Goal: Navigation & Orientation: Find specific page/section

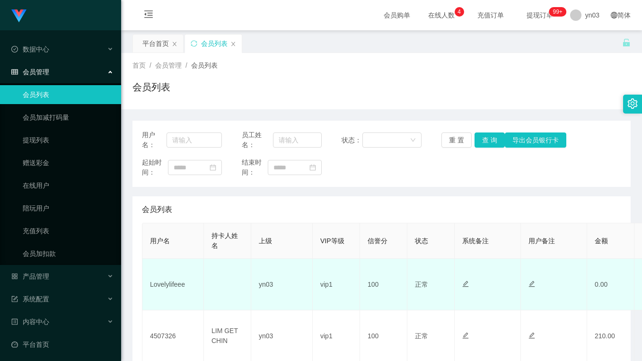
scroll to position [47, 0]
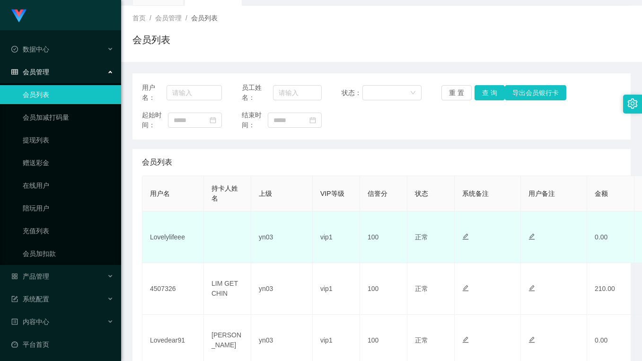
click at [168, 245] on td "Lovelylifeee" at bounding box center [173, 238] width 62 height 52
click at [171, 242] on td "Lovelylifeee" at bounding box center [173, 238] width 62 height 52
click at [173, 239] on td "Lovelylifeee" at bounding box center [173, 238] width 62 height 52
copy td "Lovelylifeee"
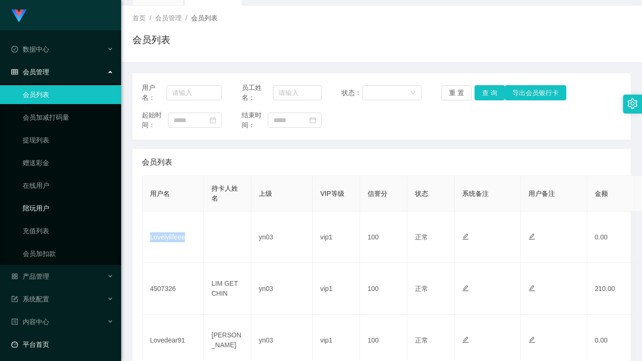
scroll to position [48, 0]
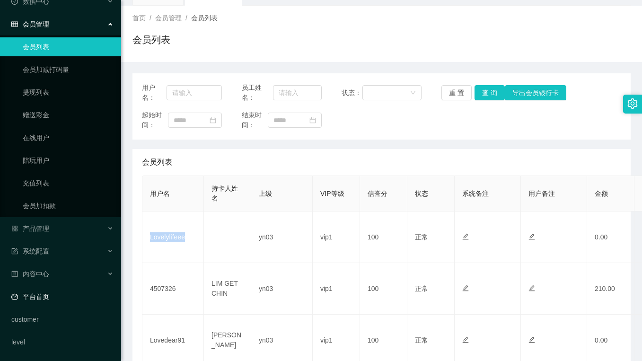
click at [69, 292] on link "平台首页" at bounding box center [62, 296] width 102 height 19
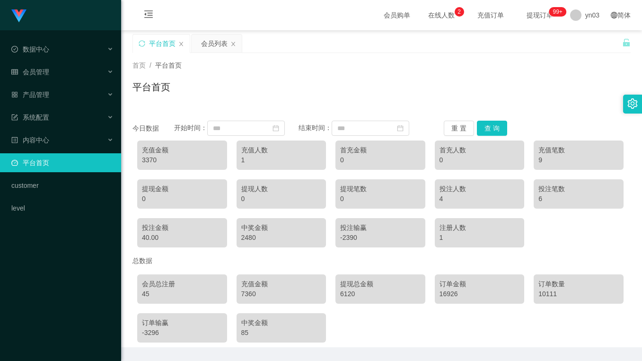
scroll to position [30, 0]
